Goal: Use online tool/utility: Utilize a website feature to perform a specific function

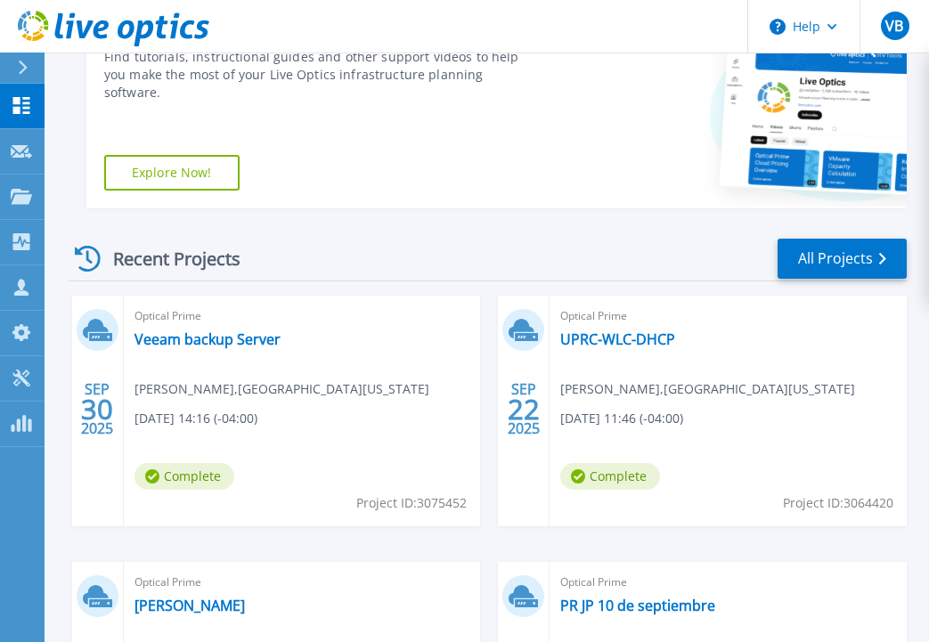
scroll to position [356, 0]
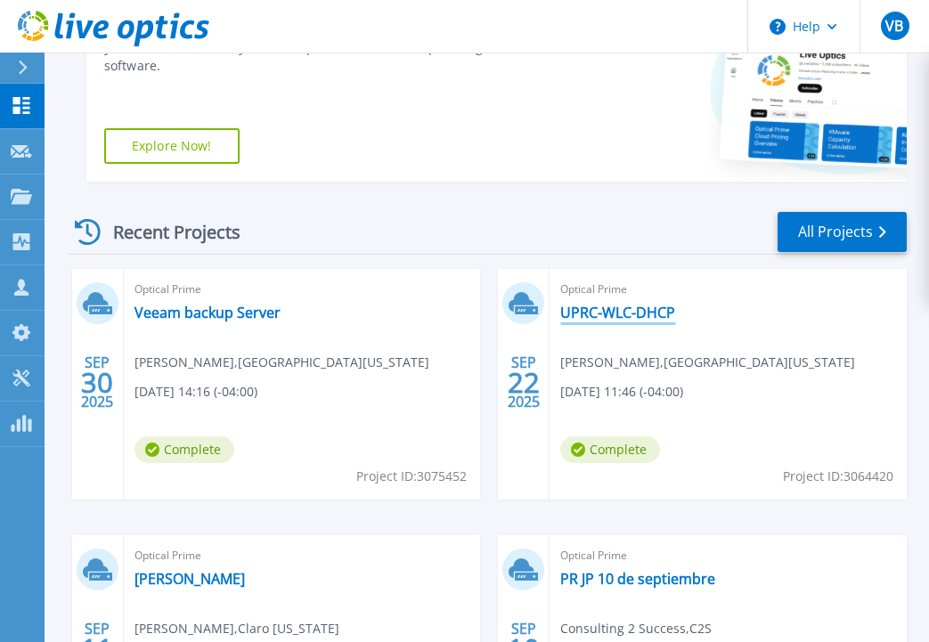
click at [630, 316] on link "UPRC-WLC-DHCP" at bounding box center [617, 313] width 115 height 18
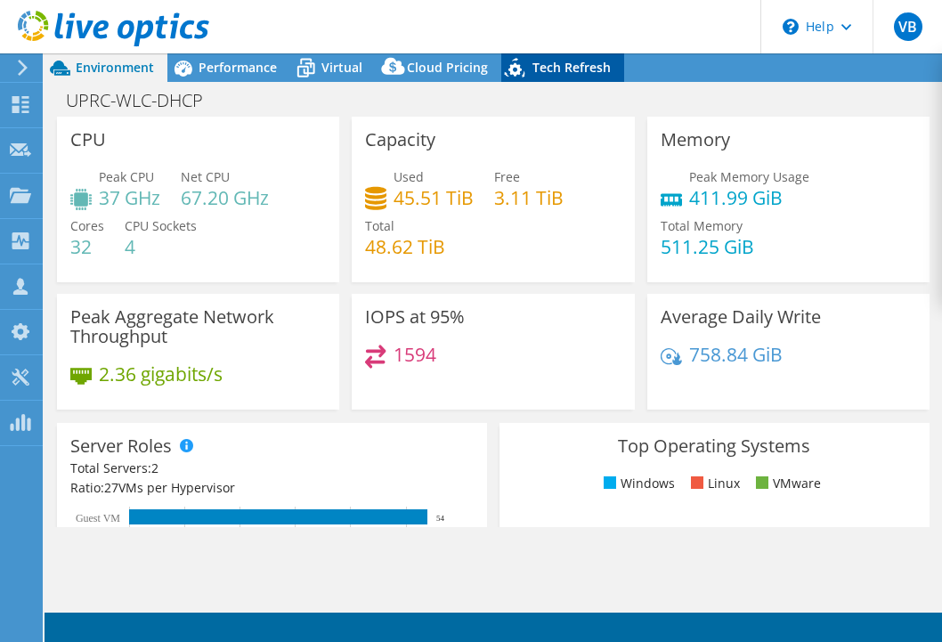
radio input "true"
radio input "false"
select select "USD"
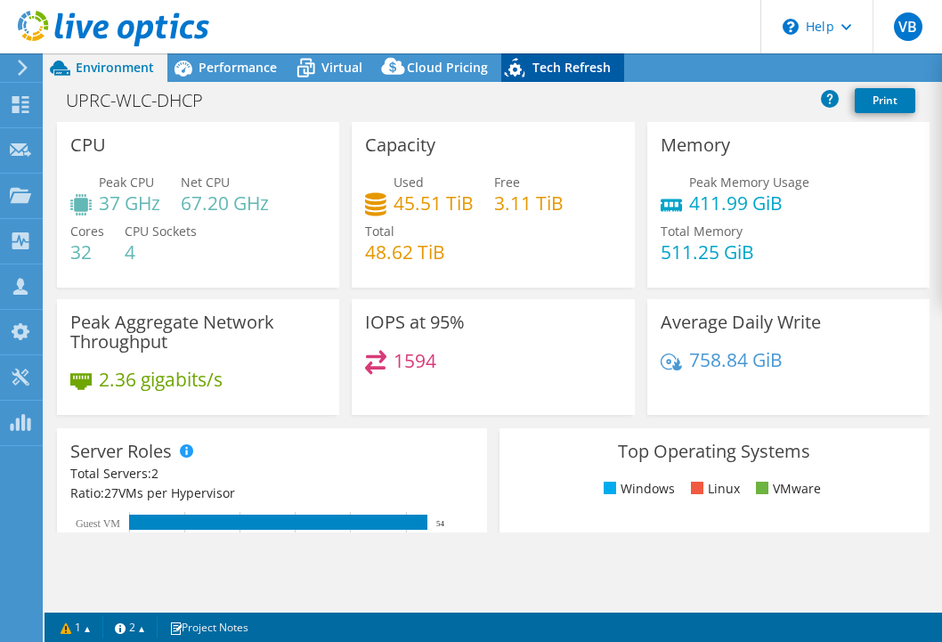
click at [525, 71] on icon at bounding box center [516, 71] width 31 height 37
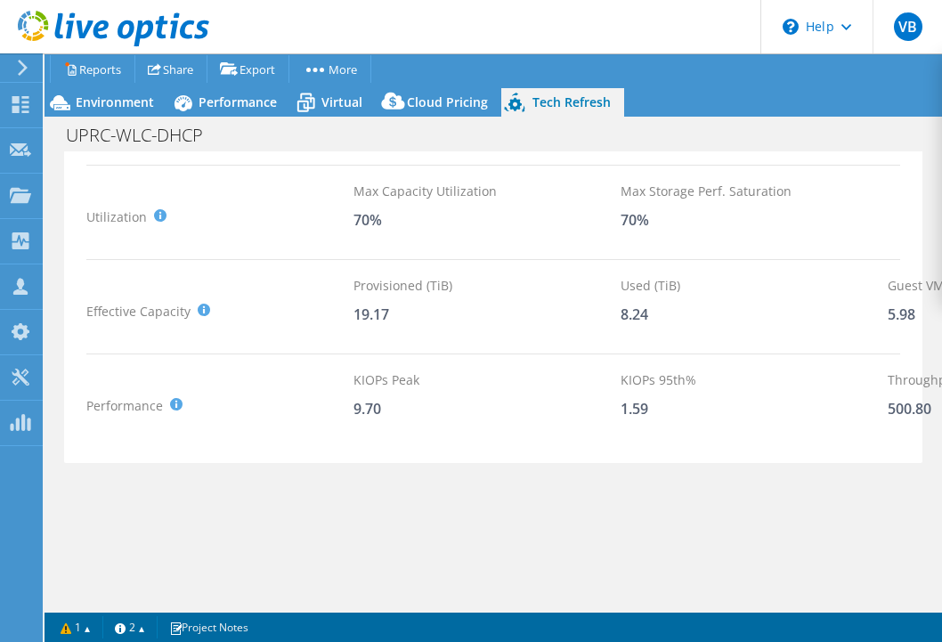
scroll to position [82, 0]
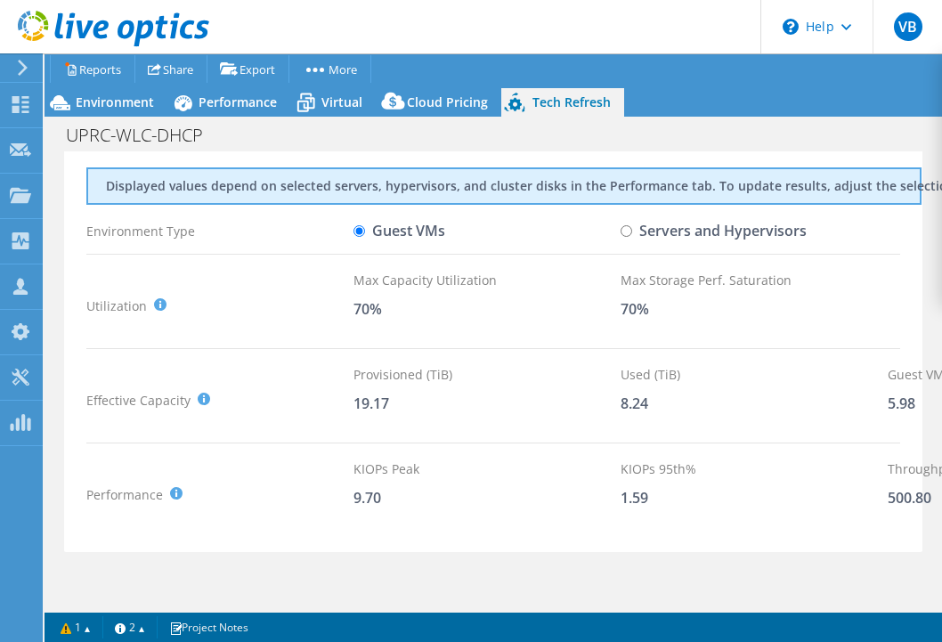
click at [623, 227] on input "Servers and Hypervisors" at bounding box center [627, 231] width 12 height 12
radio input "true"
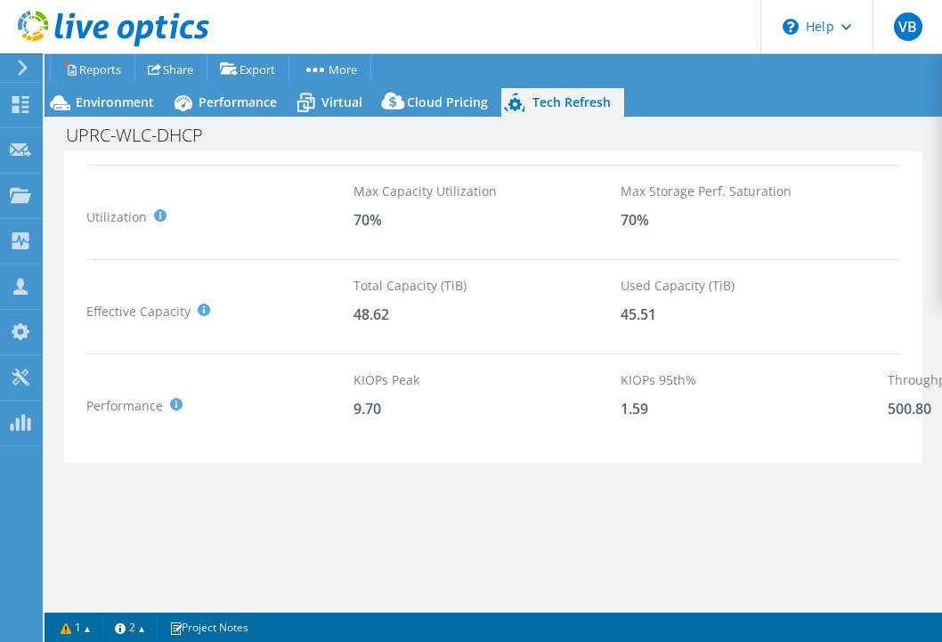
scroll to position [0, 0]
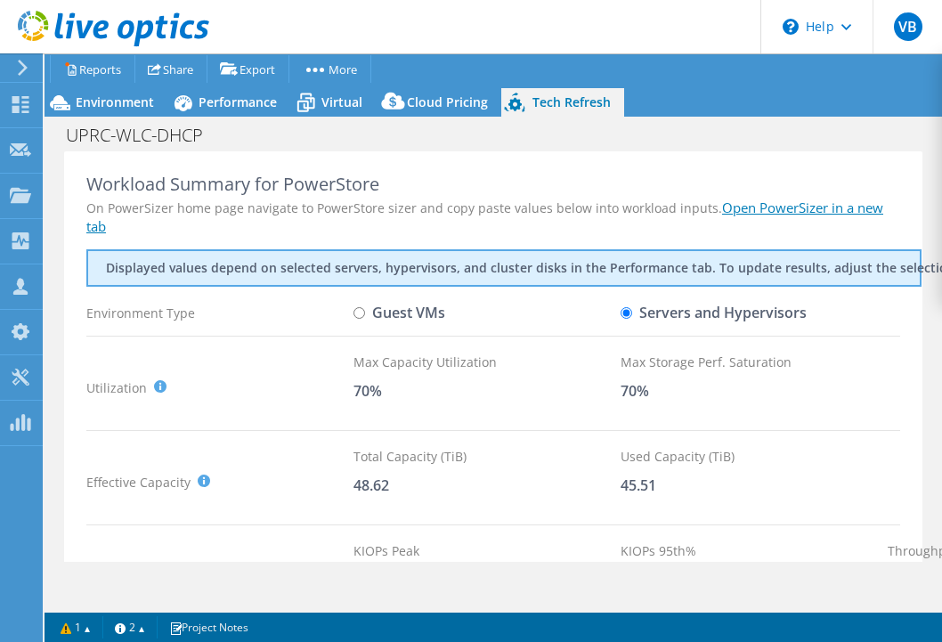
click at [358, 309] on input "Guest VMs" at bounding box center [359, 313] width 12 height 12
radio input "true"
click at [632, 310] on label "Servers and Hypervisors" at bounding box center [714, 312] width 186 height 31
click at [632, 310] on input "Servers and Hypervisors" at bounding box center [627, 313] width 12 height 12
radio input "true"
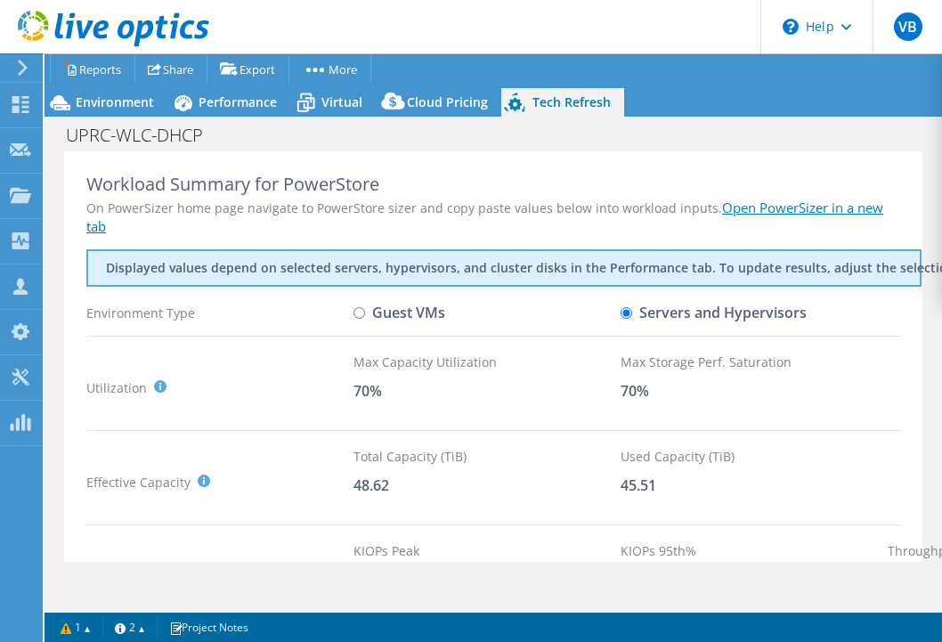
click at [806, 211] on link "Open PowerSizer in a new tab" at bounding box center [484, 217] width 797 height 37
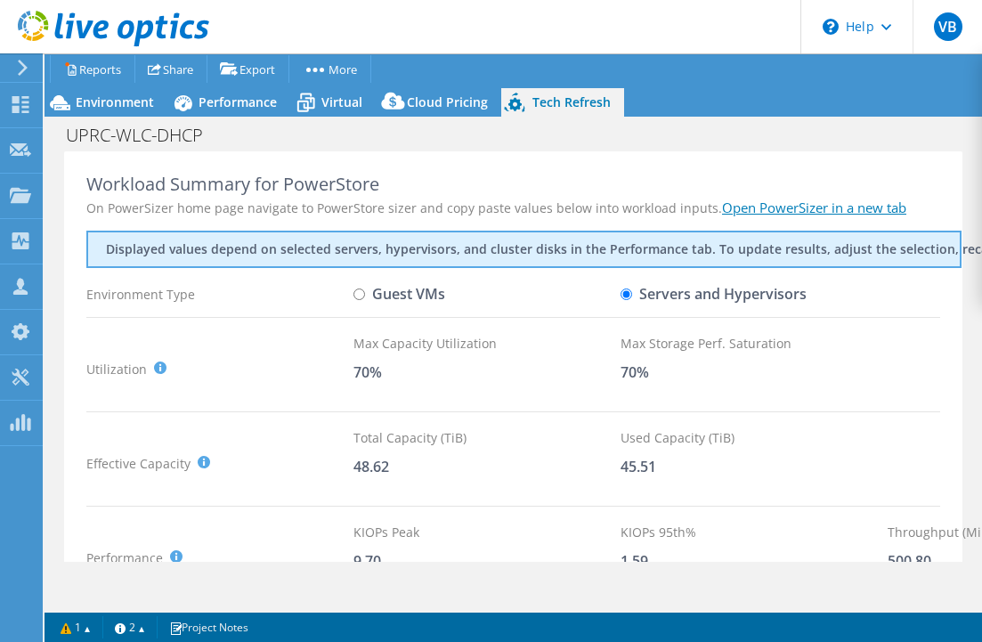
click at [363, 294] on input "Guest VMs" at bounding box center [359, 294] width 12 height 12
radio input "true"
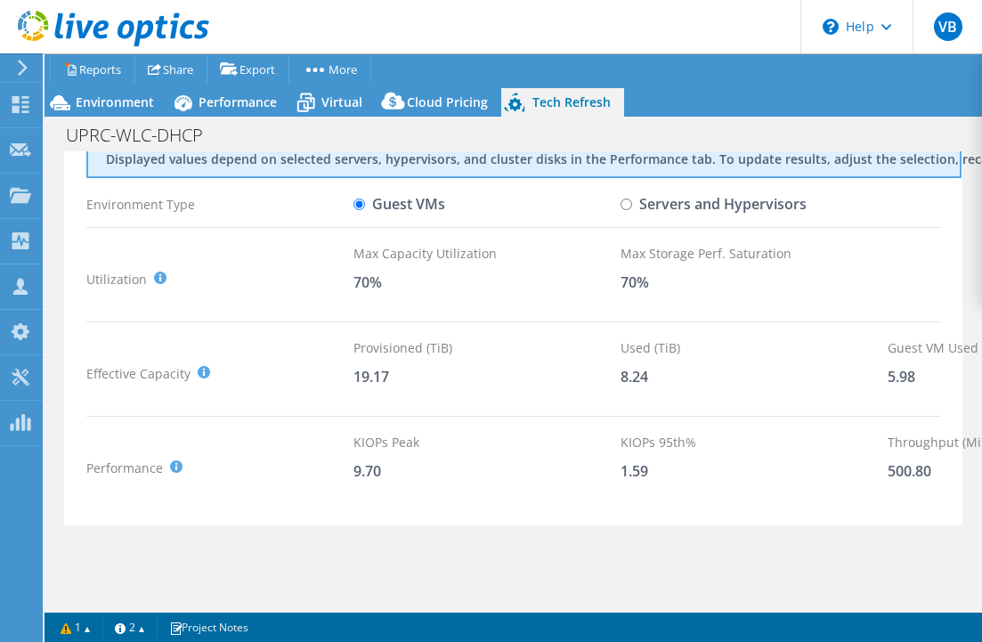
scroll to position [63, 0]
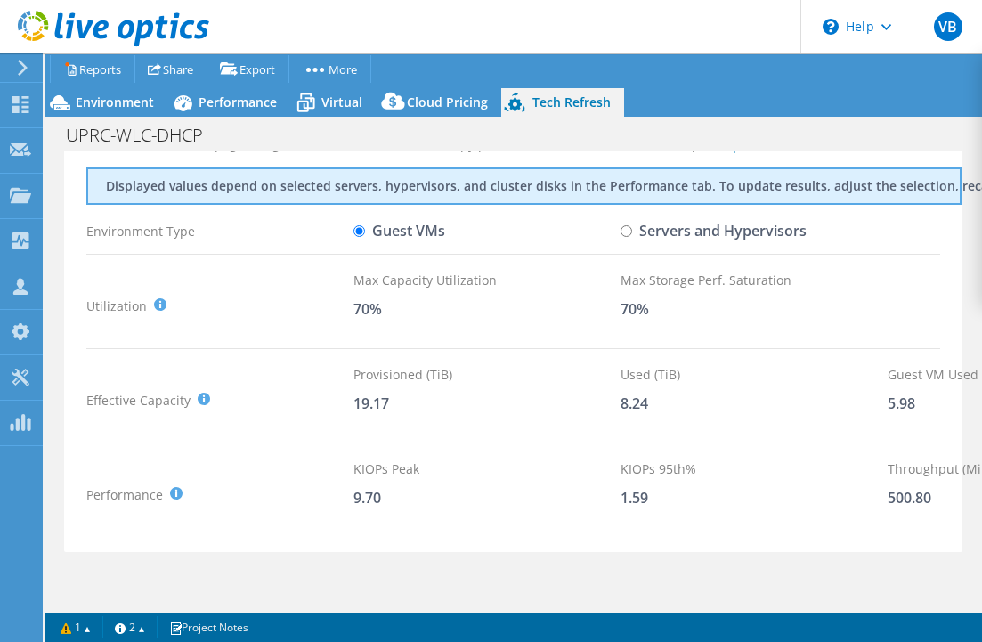
click at [626, 233] on input "Servers and Hypervisors" at bounding box center [627, 231] width 12 height 12
radio input "true"
radio input "false"
click at [513, 518] on div "KIOPs Peak 9.70" at bounding box center [486, 494] width 267 height 70
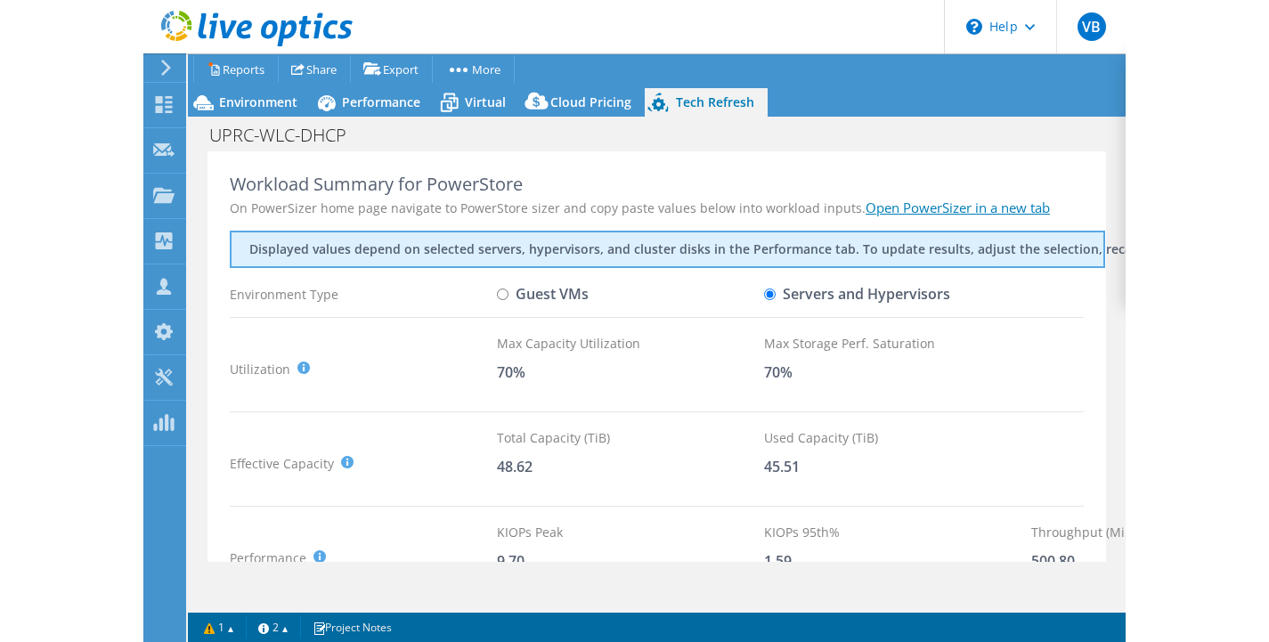
scroll to position [152, 0]
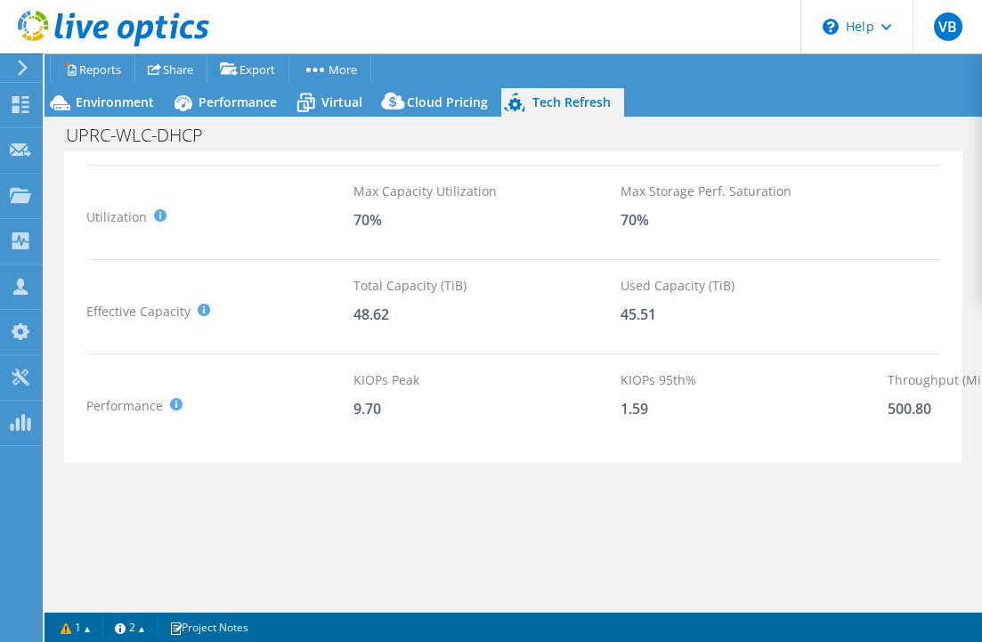
click at [775, 127] on div "UPRC-WLC-DHCP Print" at bounding box center [514, 134] width 938 height 33
click at [751, 571] on div "Project Actions Project Actions Reports Share Export vSAN ReadyNode Sizer" at bounding box center [514, 347] width 938 height 589
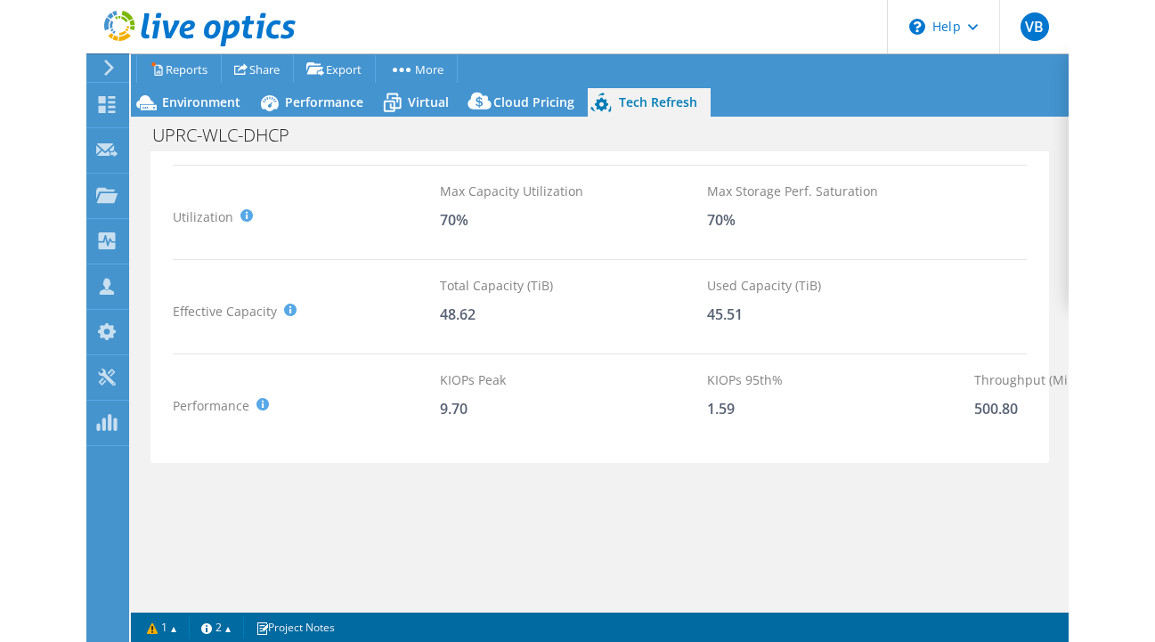
scroll to position [72, 0]
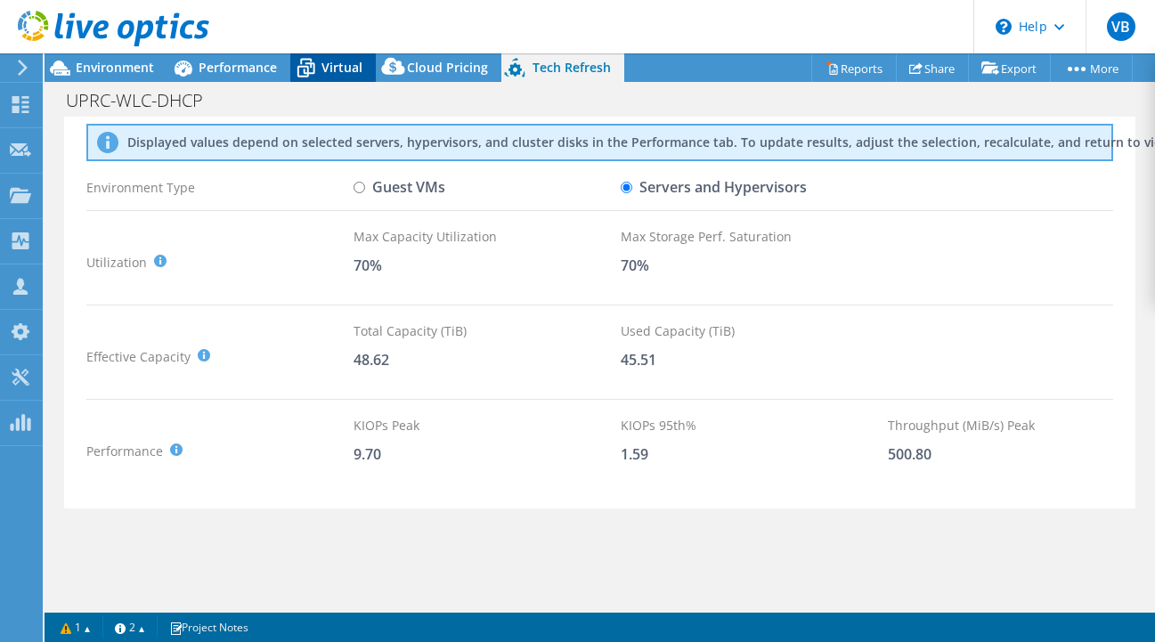
click at [326, 59] on span "Virtual" at bounding box center [341, 67] width 41 height 17
